Goal: Task Accomplishment & Management: Use online tool/utility

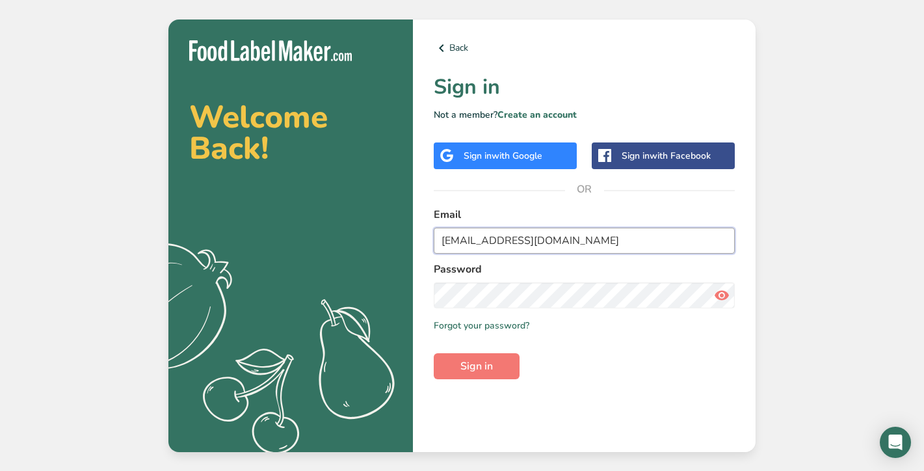
type input "shonilaneja@gmail.com"
click at [476, 365] on button "Sign in" at bounding box center [477, 366] width 86 height 26
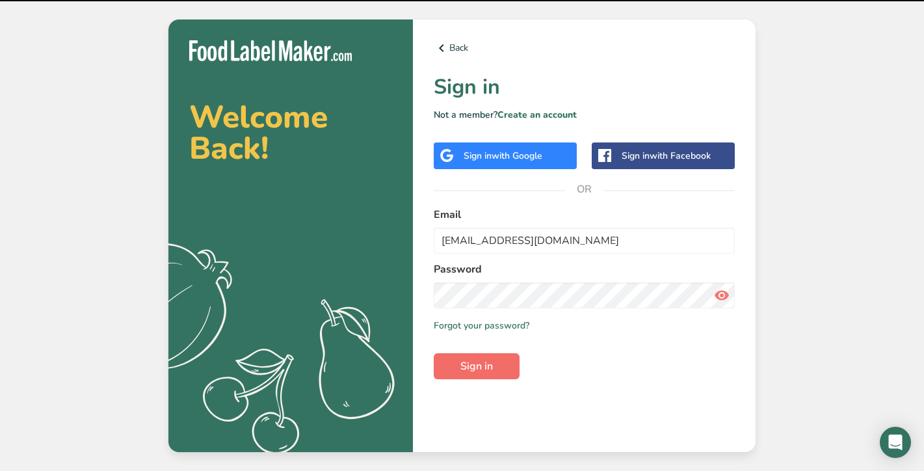
click at [479, 369] on span "Sign in" at bounding box center [476, 366] width 33 height 16
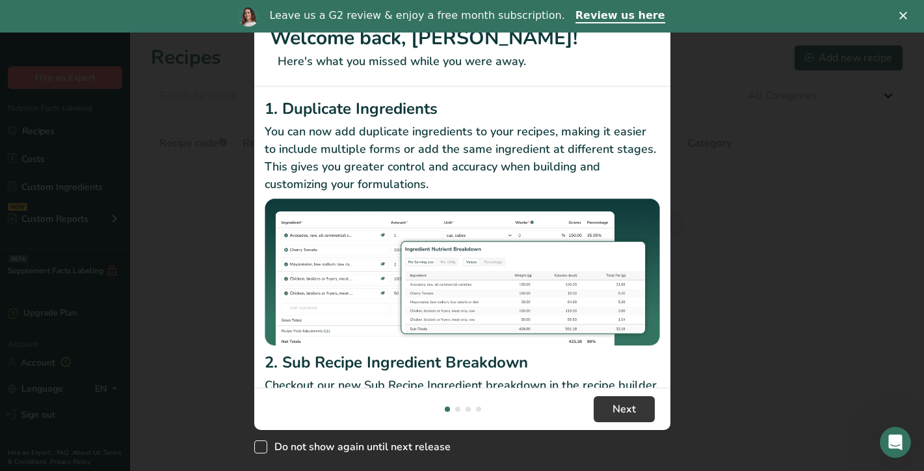
click at [259, 441] on span "New Features" at bounding box center [260, 446] width 13 height 13
click at [259, 443] on input "Do not show again until next release" at bounding box center [258, 447] width 8 height 8
checkbox input "true"
click at [614, 411] on span "Next" at bounding box center [623, 409] width 23 height 16
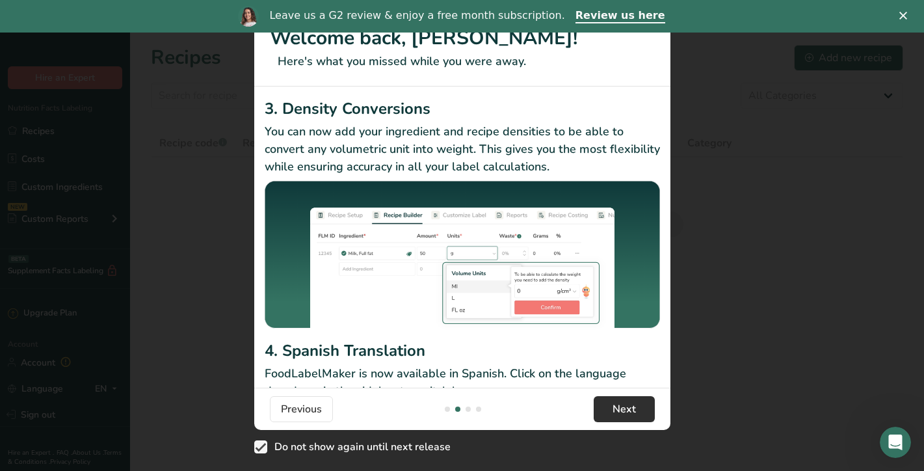
click at [614, 411] on span "Next" at bounding box center [623, 409] width 23 height 16
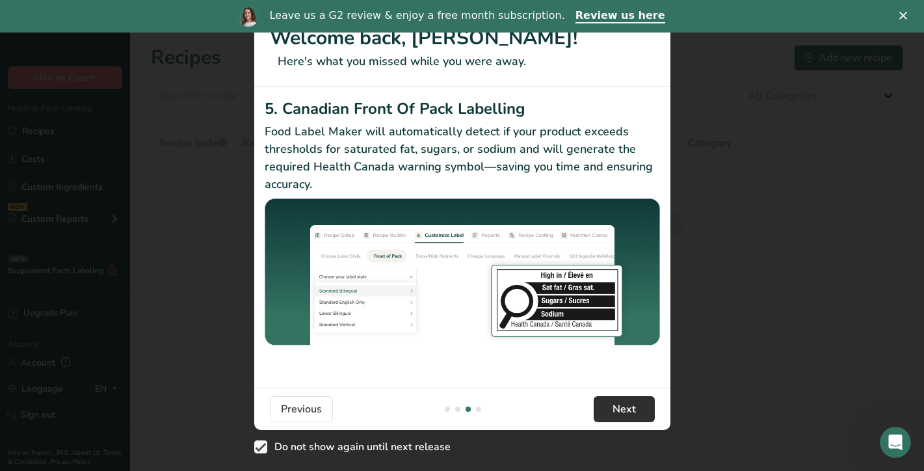
click at [614, 411] on span "Next" at bounding box center [623, 409] width 23 height 16
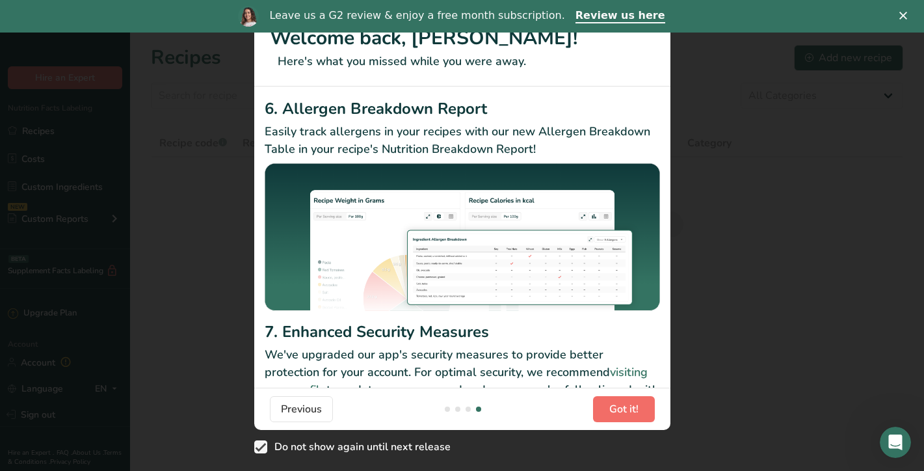
click at [614, 411] on span "Got it!" at bounding box center [623, 409] width 29 height 16
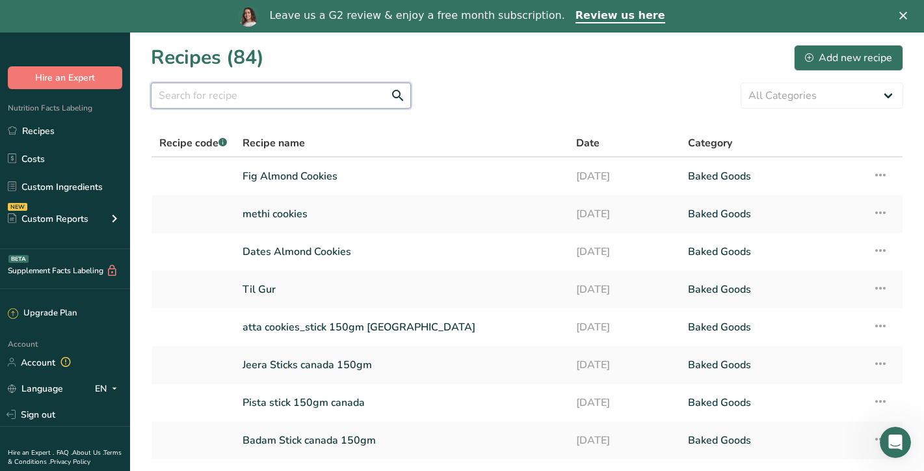
click at [216, 94] on input "text" at bounding box center [281, 96] width 260 height 26
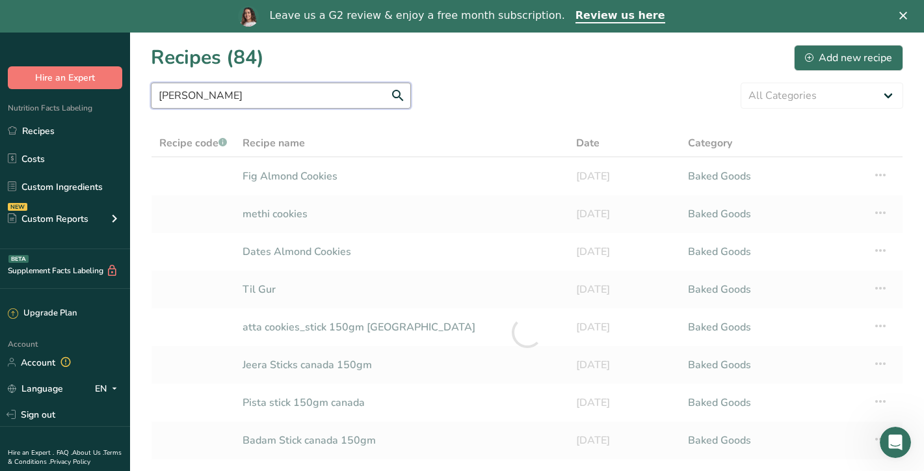
type input "suji rusk"
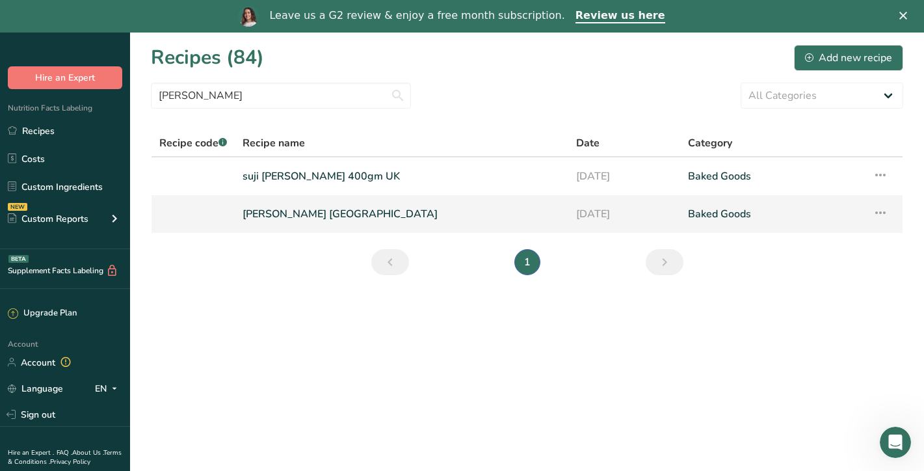
click at [314, 207] on link "suji rusk USA" at bounding box center [401, 213] width 318 height 27
click at [877, 221] on icon at bounding box center [880, 212] width 16 height 23
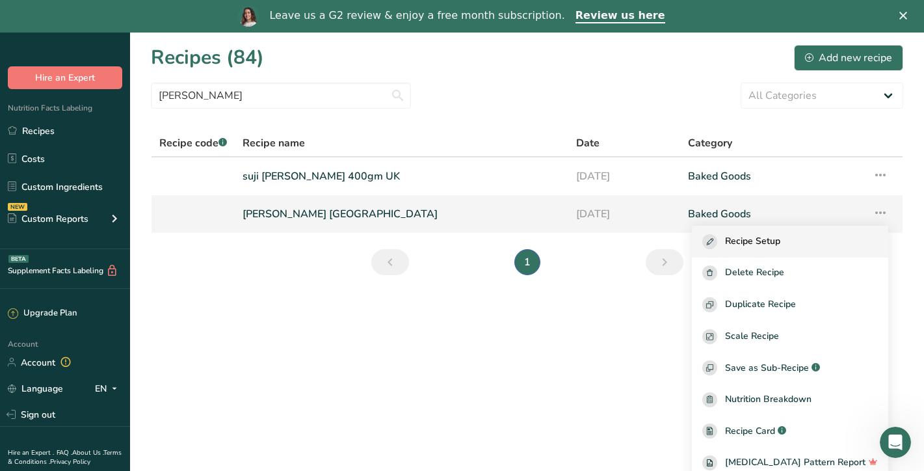
click at [775, 247] on span "Recipe Setup" at bounding box center [752, 241] width 55 height 15
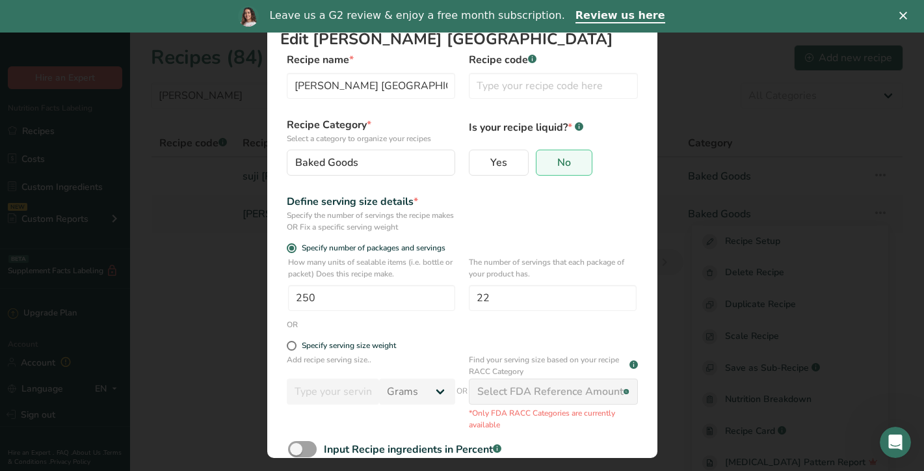
click at [704, 228] on div "Edit Recipe Modal" at bounding box center [462, 235] width 924 height 471
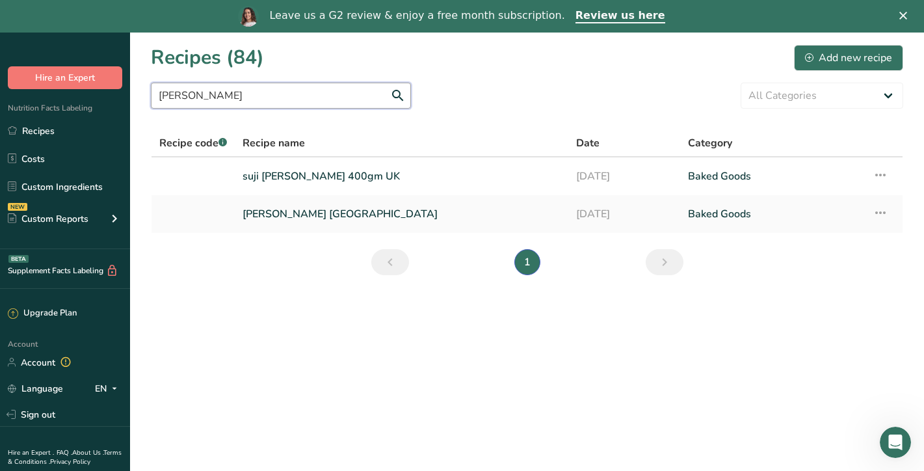
click at [244, 101] on input "suji rusk" at bounding box center [281, 96] width 260 height 26
drag, startPoint x: 244, startPoint y: 101, endPoint x: 90, endPoint y: 101, distance: 154.1
click at [90, 101] on div ".a-20{fill:#fff;} Hire an Expert Nutrition Facts Labeling Recipes Costs Custom …" at bounding box center [462, 268] width 924 height 471
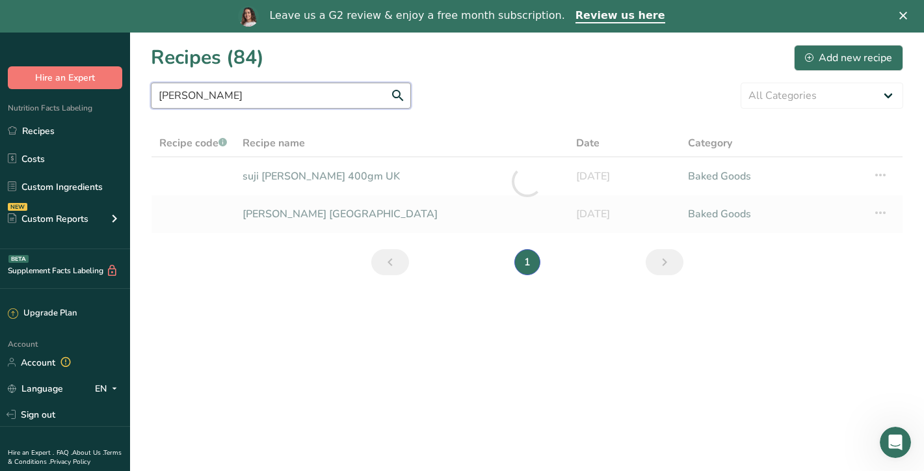
type input "[PERSON_NAME]"
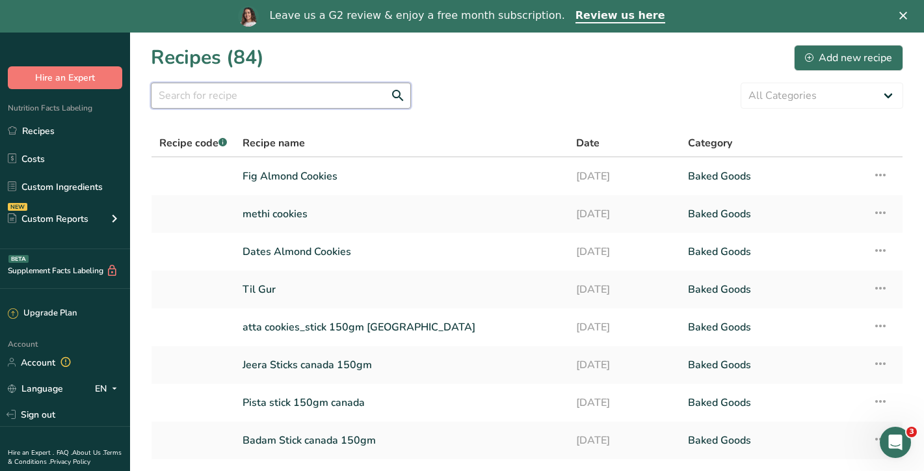
click at [213, 91] on input "text" at bounding box center [281, 96] width 260 height 26
type input "[PERSON_NAME]"
